Goal: Task Accomplishment & Management: Manage account settings

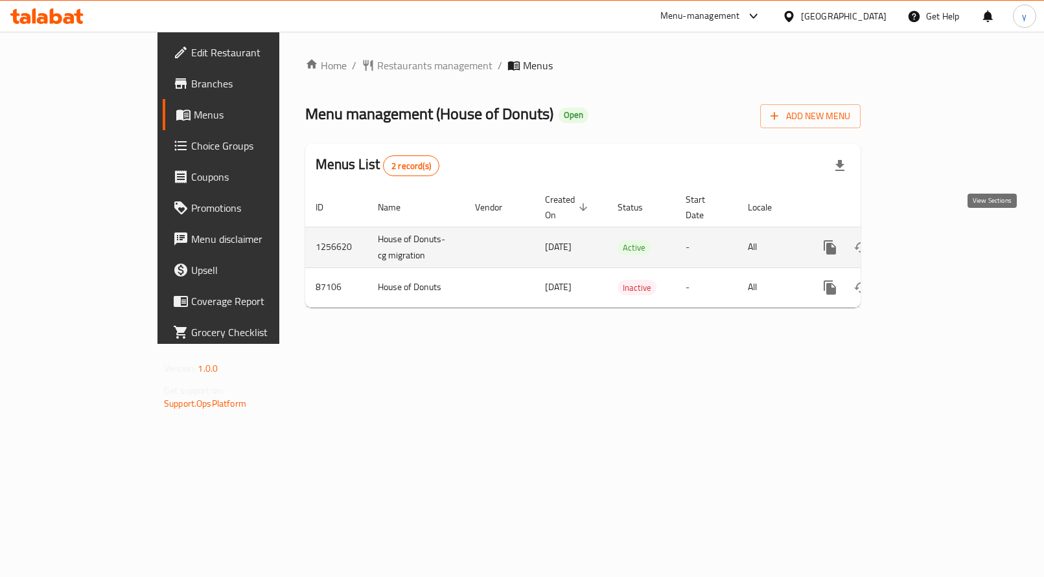
click at [929, 242] on icon "enhanced table" at bounding box center [923, 248] width 12 height 12
click at [931, 241] on icon "enhanced table" at bounding box center [923, 249] width 16 height 16
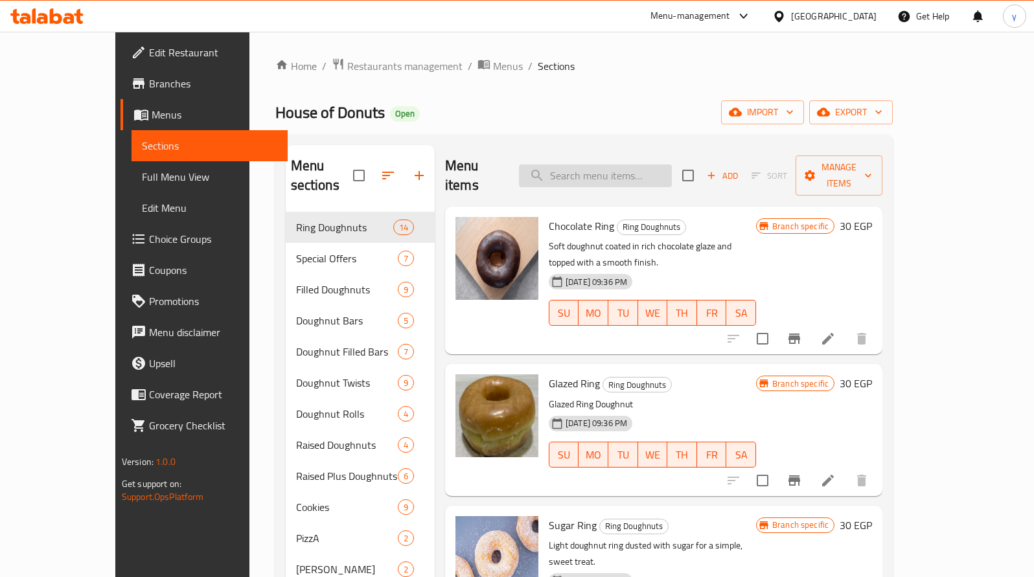
click at [659, 165] on input "search" at bounding box center [595, 176] width 153 height 23
paste input "Frappe"
type input "Frappe"
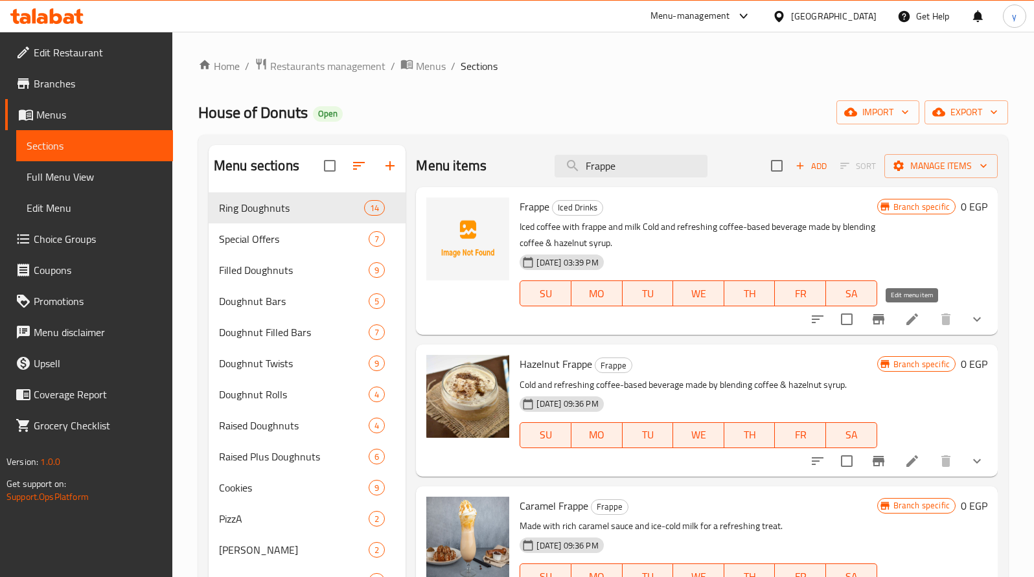
click at [917, 315] on icon at bounding box center [912, 320] width 12 height 12
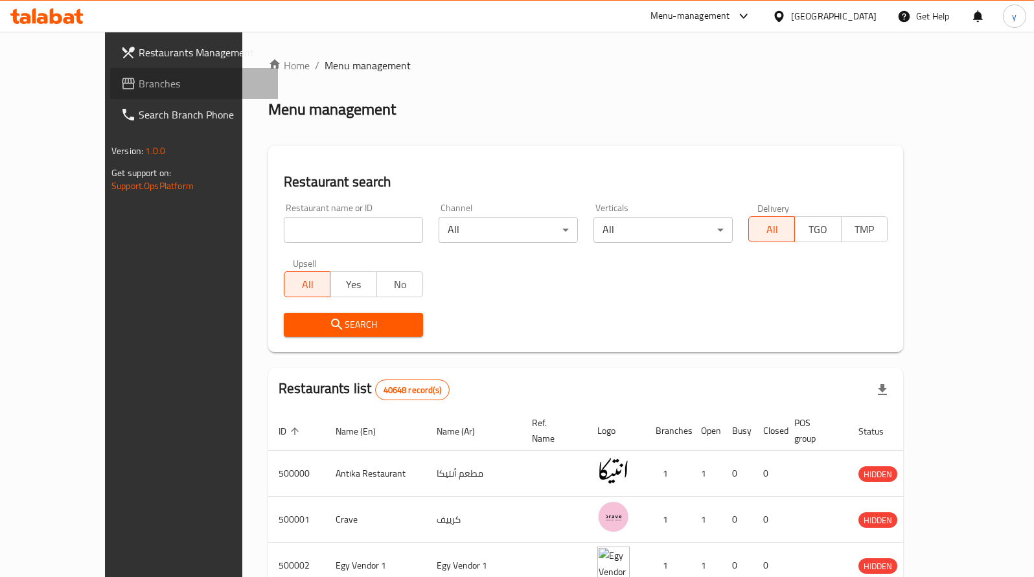
click at [139, 86] on span "Branches" at bounding box center [203, 84] width 129 height 16
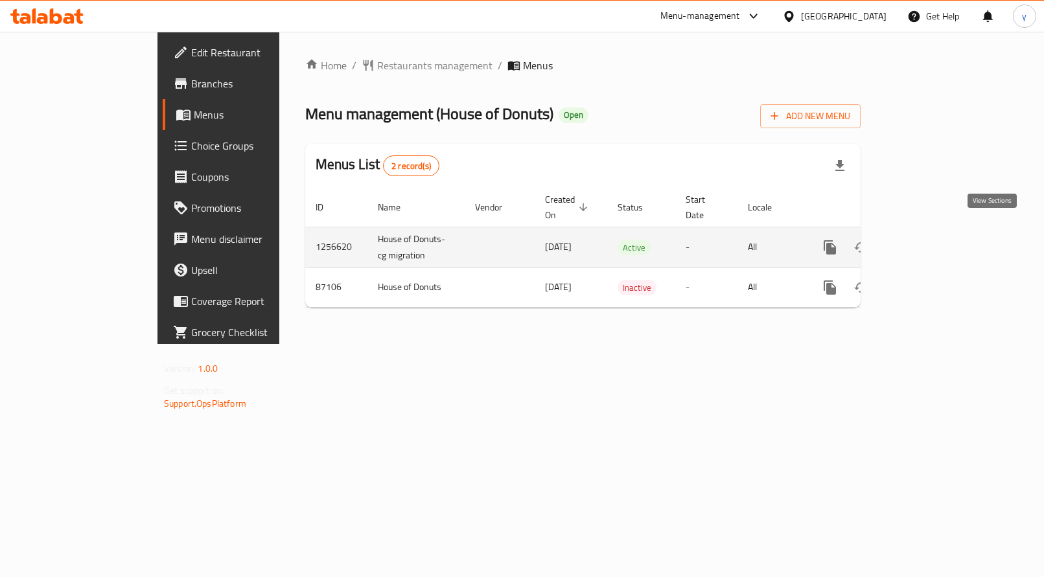
click at [931, 240] on icon "enhanced table" at bounding box center [923, 248] width 16 height 16
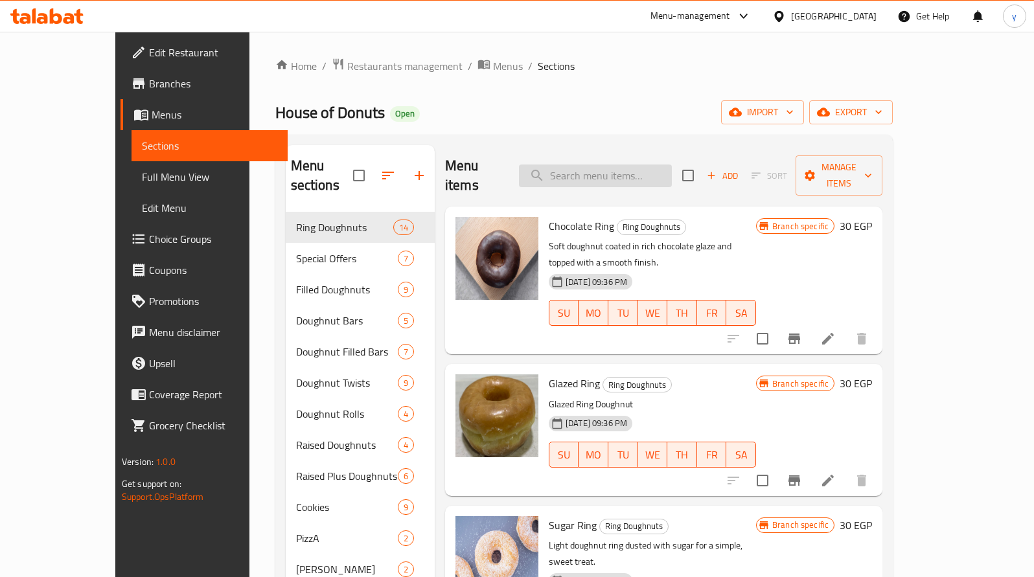
drag, startPoint x: 632, startPoint y: 158, endPoint x: 625, endPoint y: 161, distance: 7.6
click at [632, 165] on input "search" at bounding box center [595, 176] width 153 height 23
paste input "فرابيه"
type input "فرابيه"
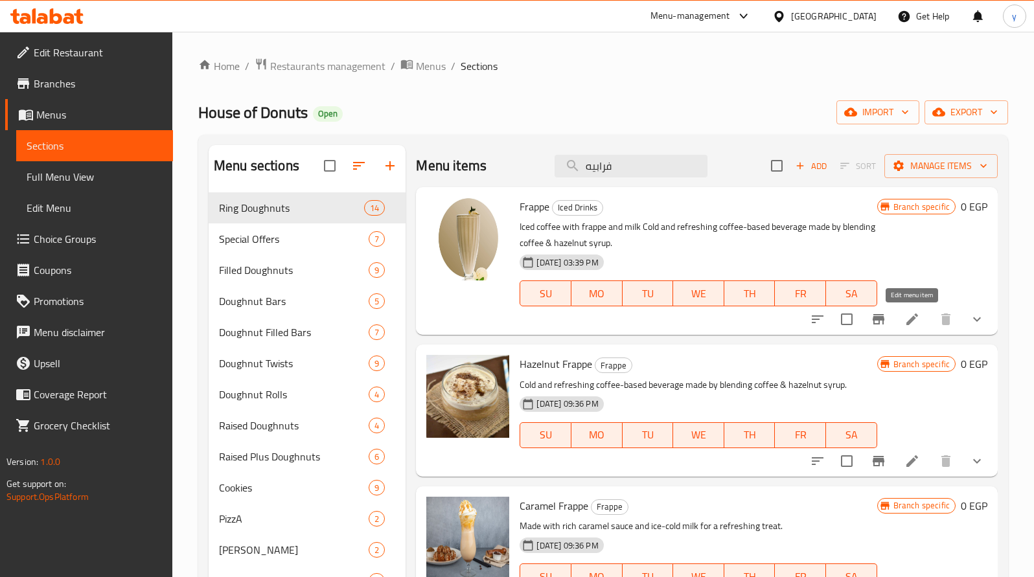
click at [908, 322] on icon at bounding box center [912, 320] width 12 height 12
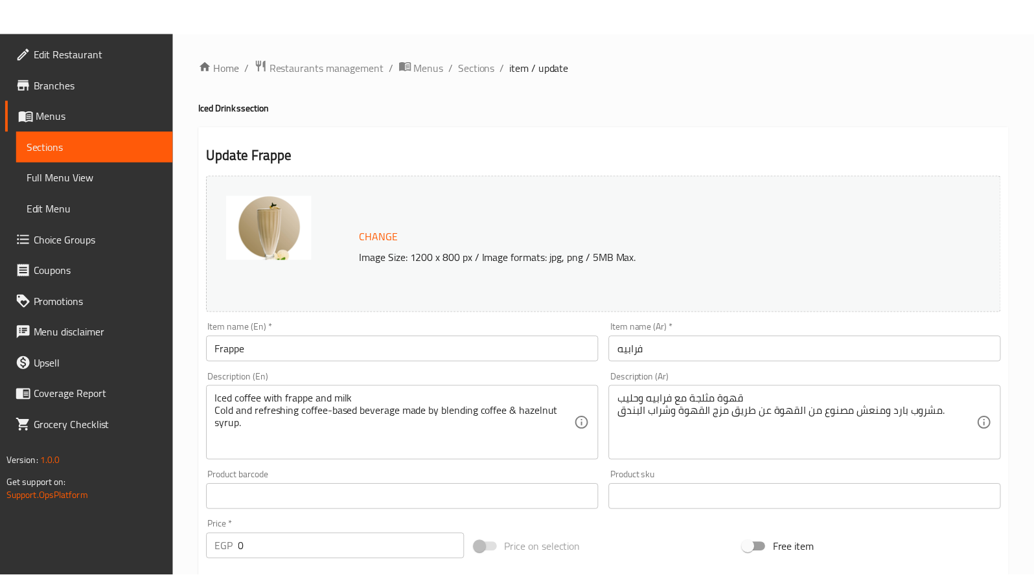
scroll to position [386, 0]
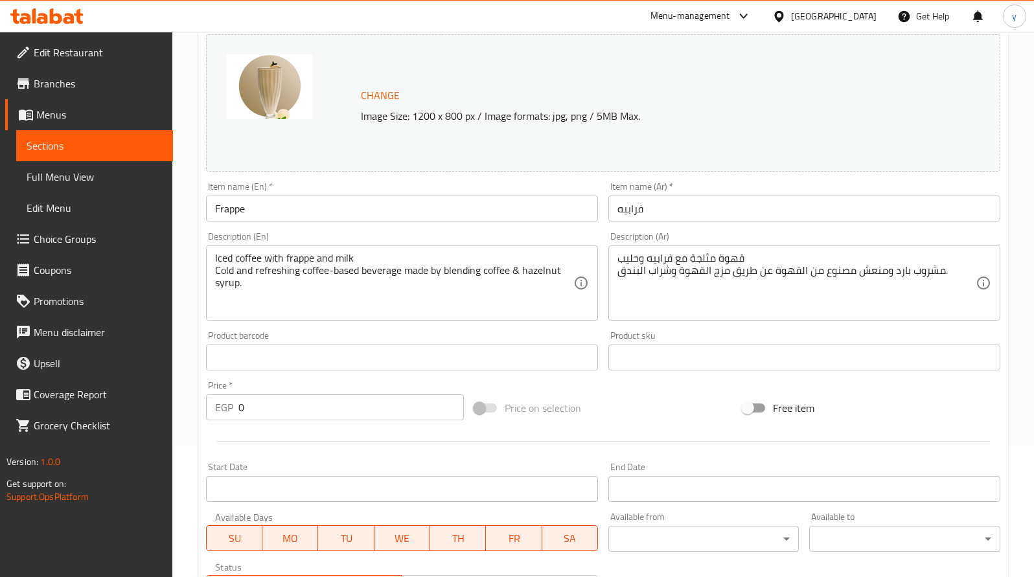
scroll to position [415, 0]
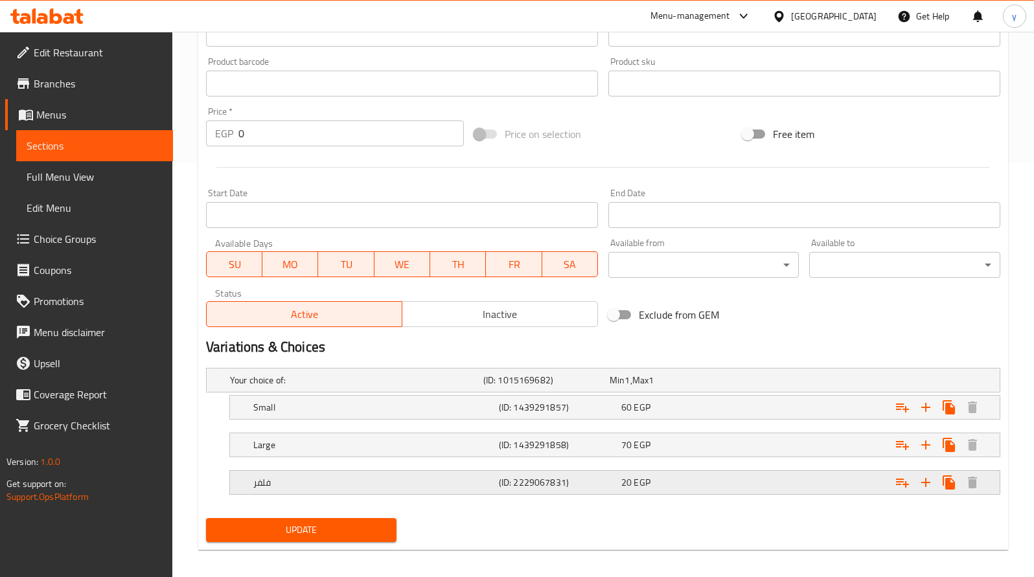
drag, startPoint x: 275, startPoint y: 485, endPoint x: 234, endPoint y: 479, distance: 41.2
click at [234, 392] on div "فلفر (ID: 2229067831) 20 EGP" at bounding box center [603, 380] width 793 height 23
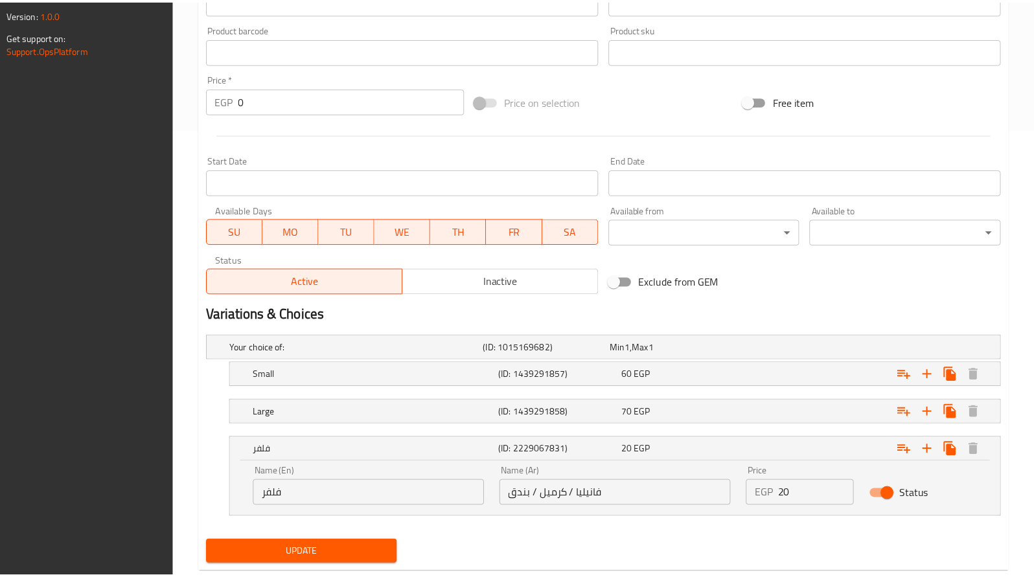
scroll to position [479, 0]
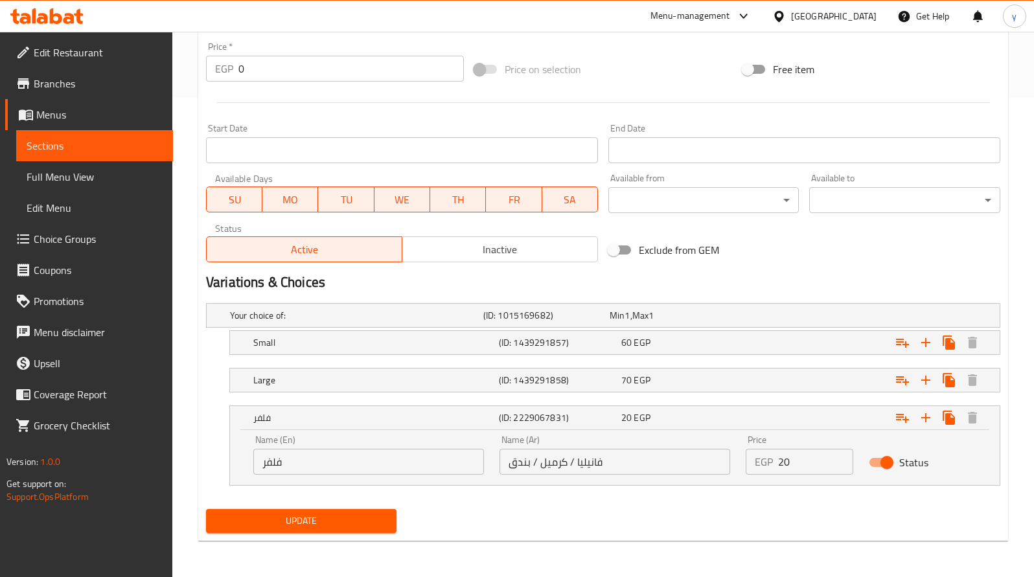
click at [37, 23] on icon at bounding box center [46, 16] width 73 height 16
